Goal: Browse casually: Explore the website without a specific task or goal

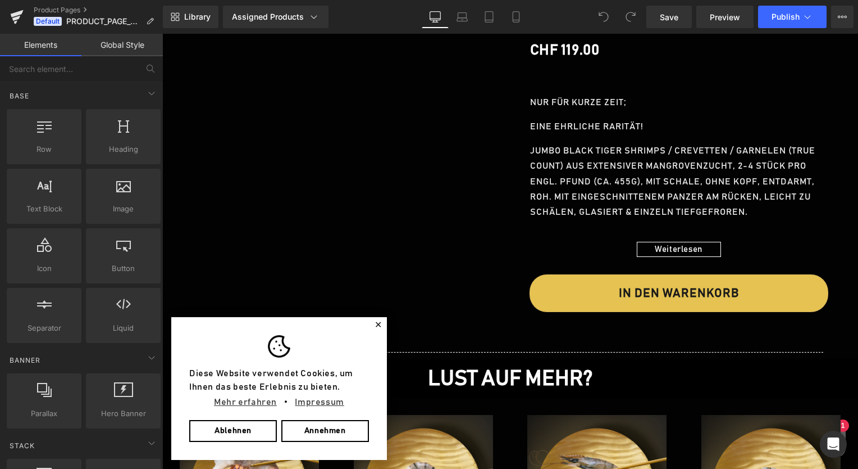
scroll to position [730, 0]
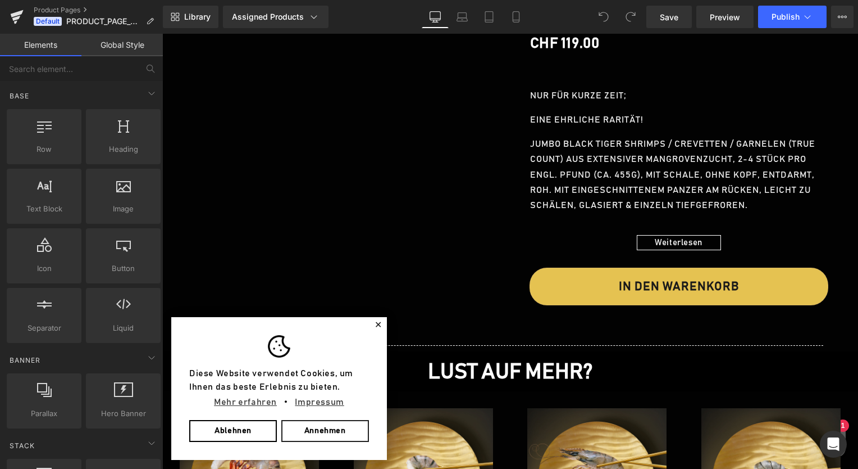
click at [311, 430] on link "Annehmen" at bounding box center [325, 431] width 88 height 22
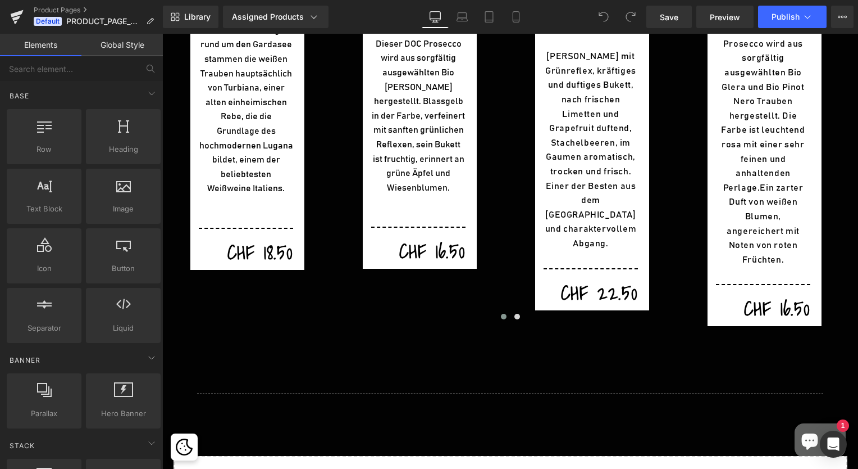
scroll to position [1910, 0]
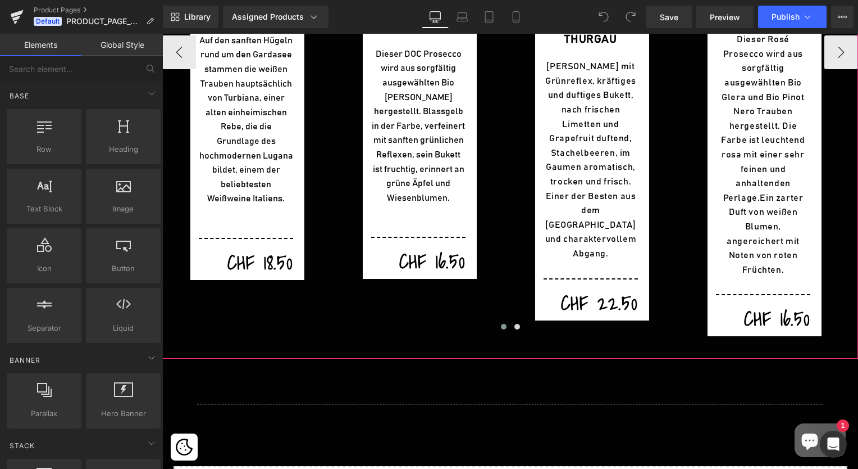
click at [501, 324] on span at bounding box center [504, 327] width 6 height 6
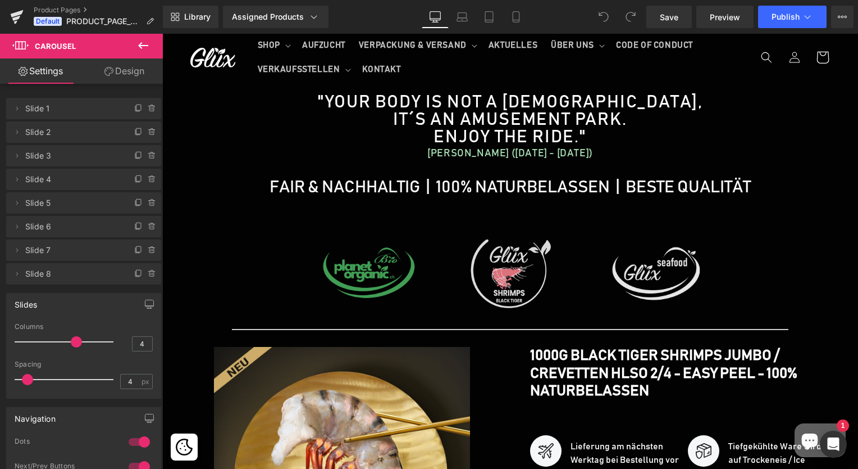
scroll to position [0, 0]
